Goal: Navigation & Orientation: Find specific page/section

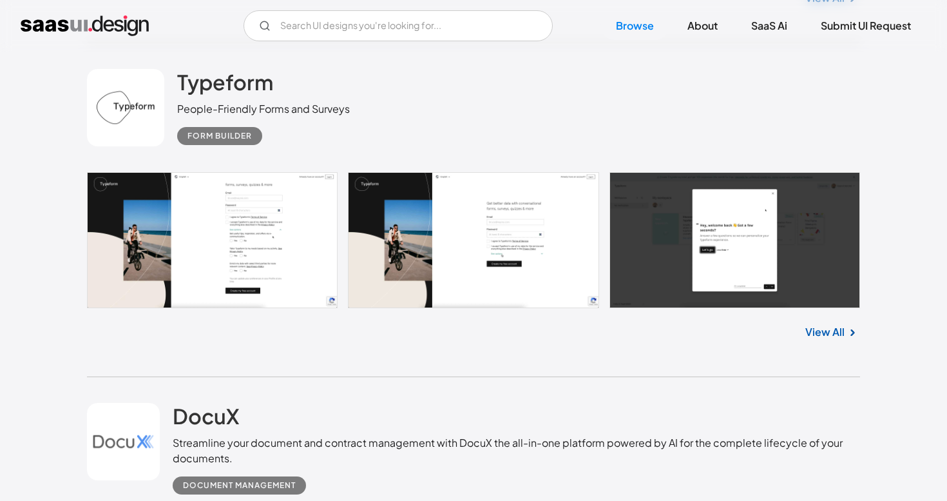
scroll to position [3834, 0]
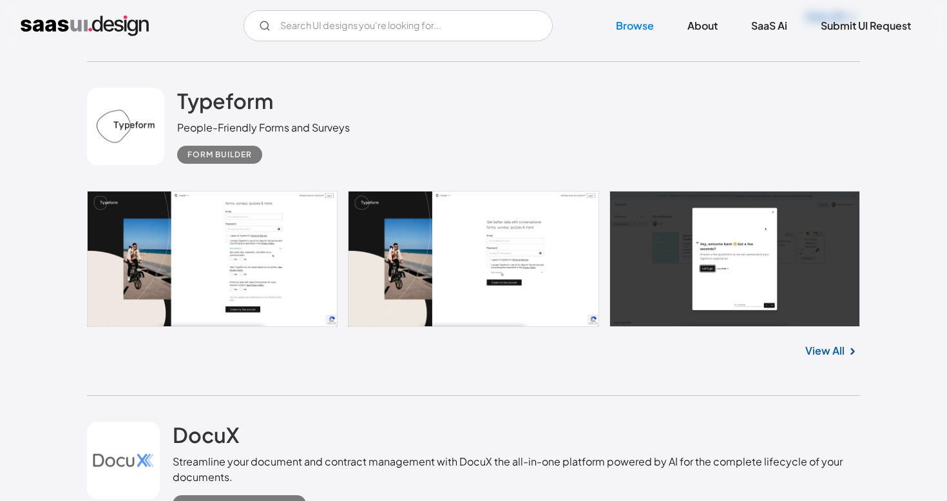
click at [834, 358] on link "View All" at bounding box center [825, 350] width 39 height 15
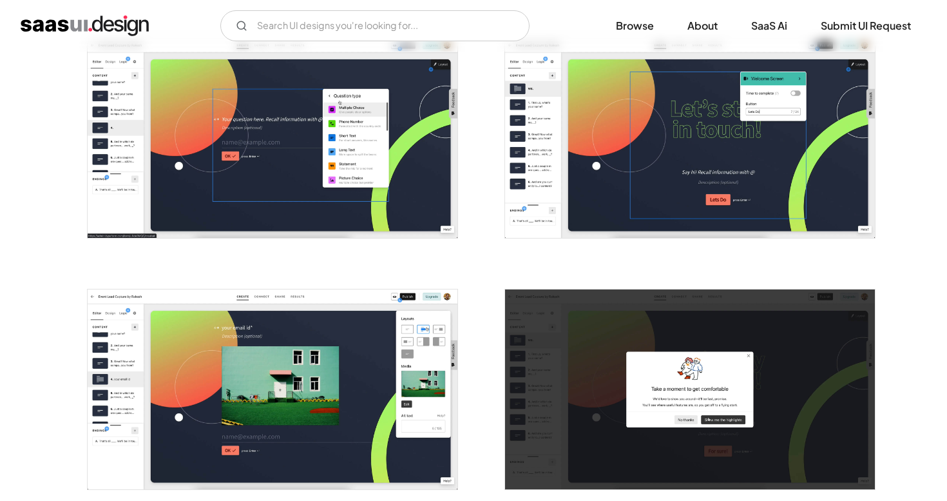
scroll to position [1877, 0]
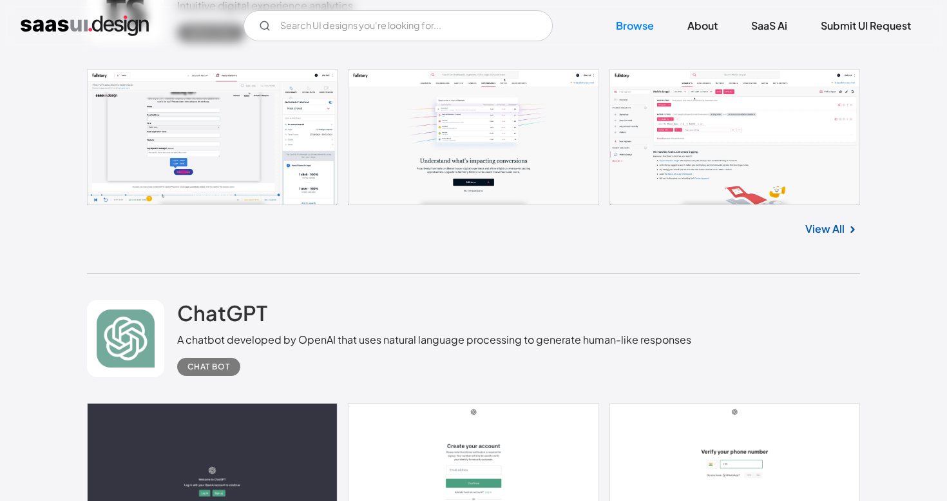
scroll to position [9643, 0]
